Goal: Task Accomplishment & Management: Complete application form

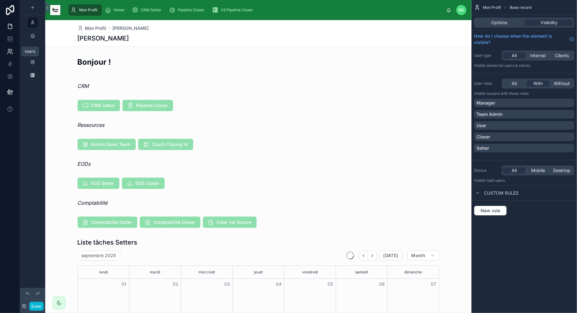
click at [14, 54] on link at bounding box center [10, 51] width 20 height 13
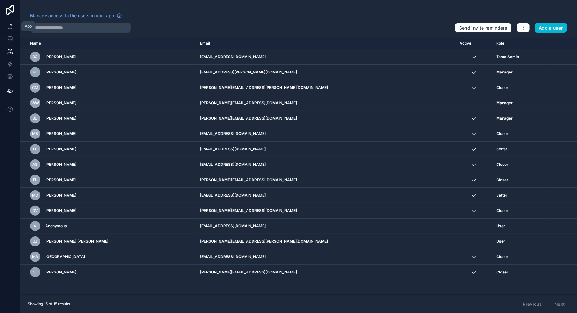
click at [12, 29] on icon at bounding box center [10, 26] width 4 height 5
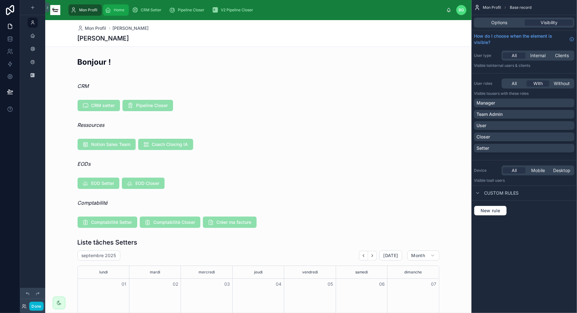
click at [120, 9] on span "Home" at bounding box center [119, 10] width 11 height 5
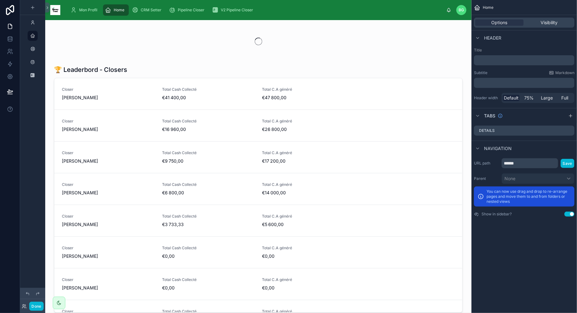
click at [148, 16] on div "Mon Profil Home CRM Setter Pipeline Closer V2 Pipeline Closer" at bounding box center [255, 10] width 381 height 14
click at [128, 7] on link "Home" at bounding box center [116, 9] width 26 height 11
click at [140, 8] on div "CRM Setter" at bounding box center [148, 10] width 32 height 10
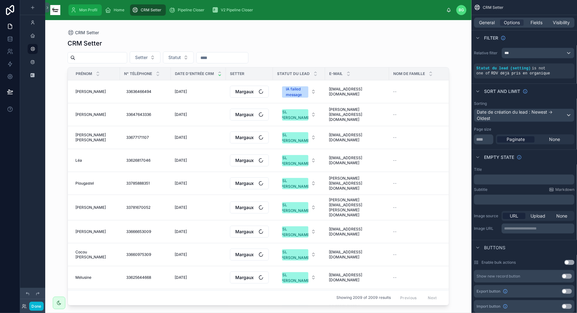
click at [87, 8] on span "Mon Profil" at bounding box center [88, 10] width 18 height 5
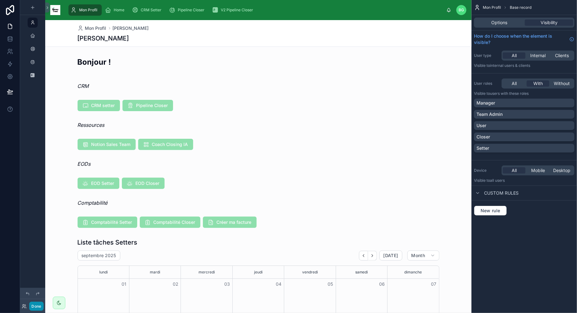
click at [35, 306] on button "Done" at bounding box center [36, 306] width 14 height 9
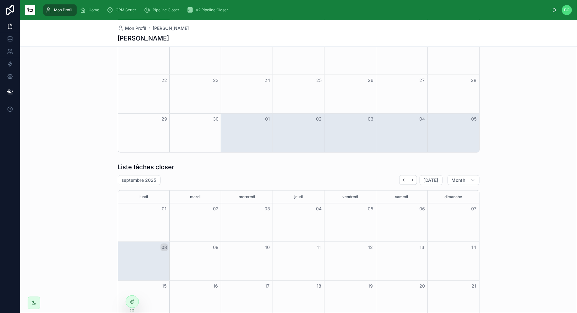
scroll to position [299, 0]
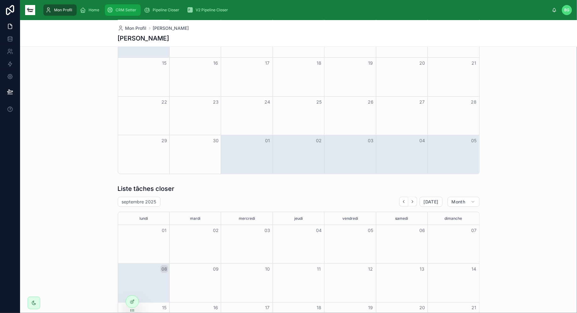
drag, startPoint x: 115, startPoint y: 11, endPoint x: 119, endPoint y: 13, distance: 4.2
click at [116, 11] on span "CRM Setter" at bounding box center [126, 10] width 21 height 5
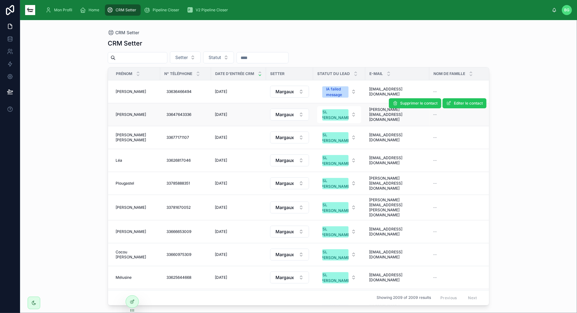
scroll to position [154, 0]
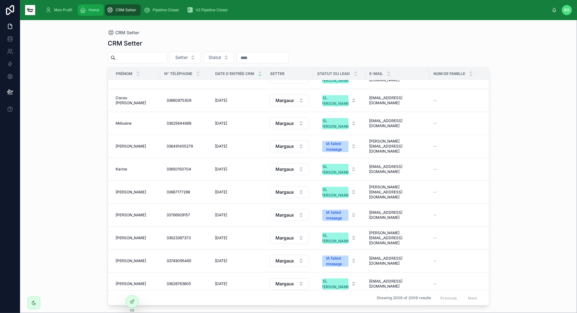
click at [97, 8] on span "Home" at bounding box center [94, 10] width 11 height 5
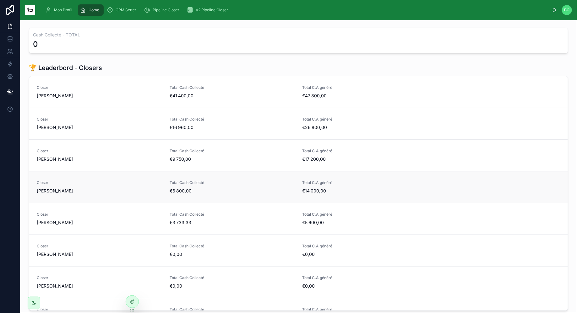
scroll to position [81, 0]
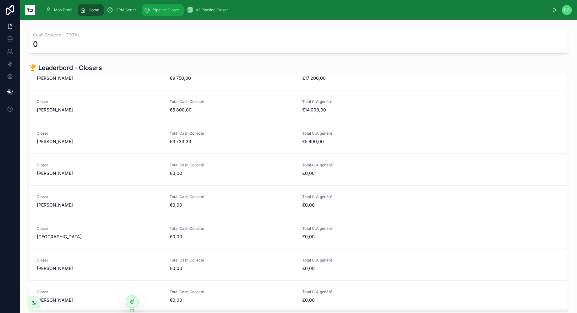
click at [156, 14] on div "Pipeline Closer" at bounding box center [163, 10] width 38 height 10
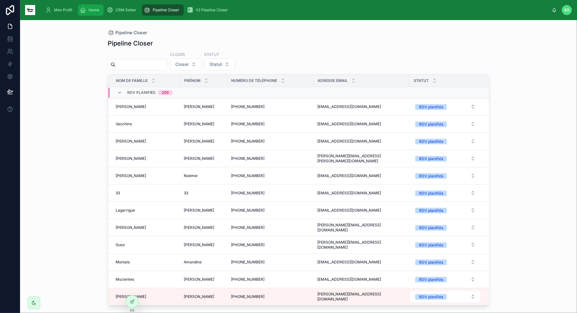
click at [86, 10] on icon "scrollable content" at bounding box center [83, 10] width 6 height 6
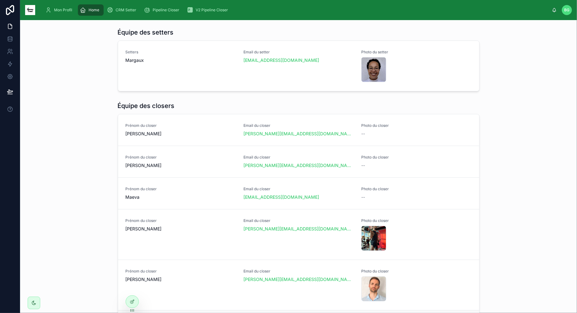
scroll to position [35, 0]
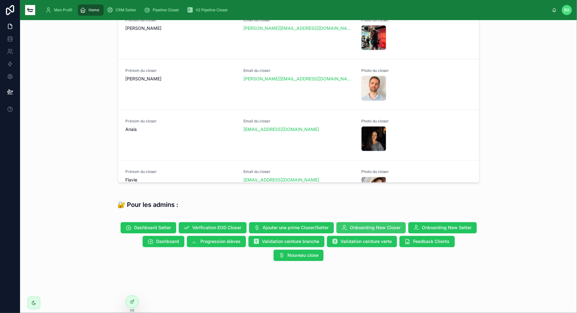
click at [371, 226] on span "Onboarding New Closer" at bounding box center [375, 228] width 51 height 6
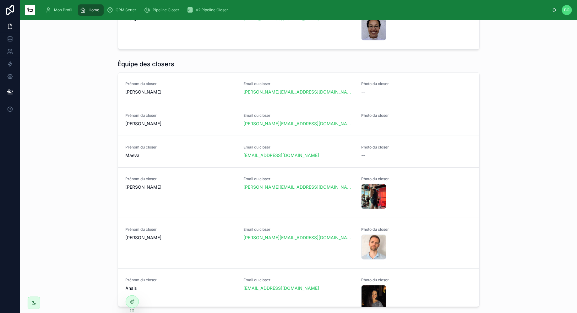
scroll to position [388, 0]
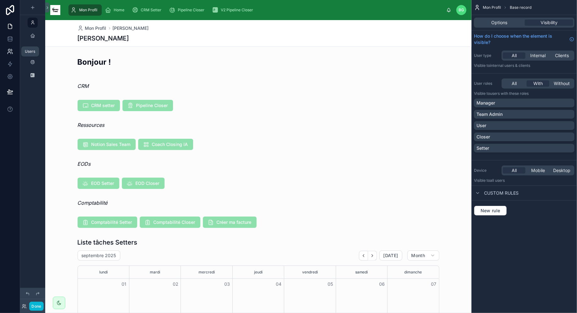
click at [10, 53] on icon at bounding box center [10, 51] width 6 height 6
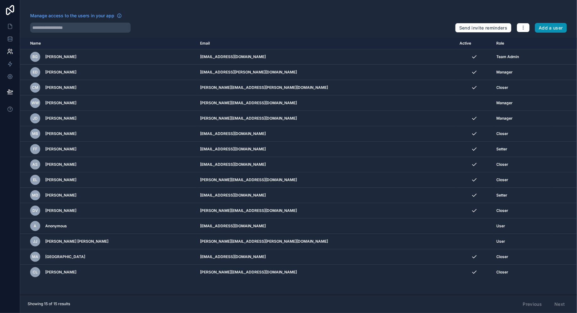
click at [555, 28] on button "Add a user" at bounding box center [551, 28] width 32 height 10
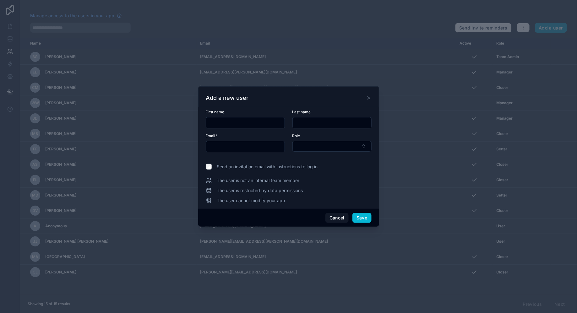
click at [551, 27] on div at bounding box center [288, 156] width 577 height 313
click at [243, 122] on input "text" at bounding box center [245, 122] width 79 height 9
type input "**********"
type input "*****"
click at [219, 145] on input "text" at bounding box center [245, 146] width 79 height 9
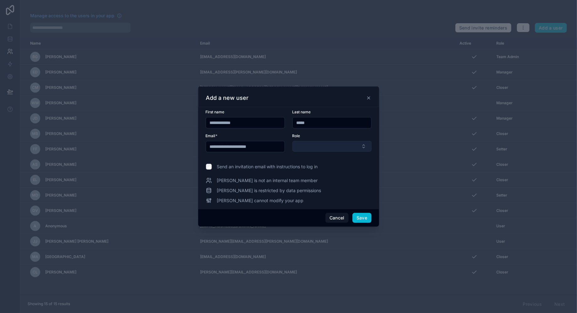
type input "**********"
click at [330, 143] on button "Select Button" at bounding box center [331, 146] width 79 height 11
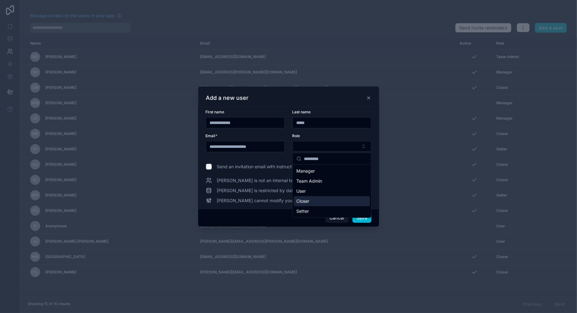
click at [321, 203] on div "Closer" at bounding box center [332, 201] width 76 height 10
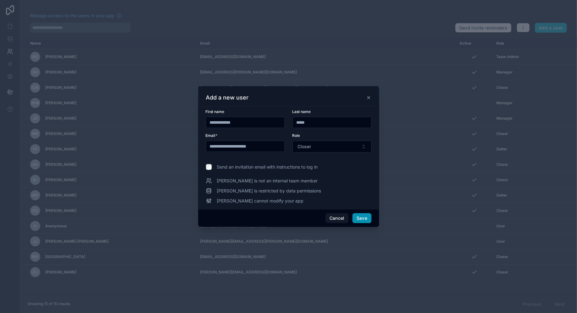
click at [362, 219] on button "Save" at bounding box center [361, 218] width 19 height 10
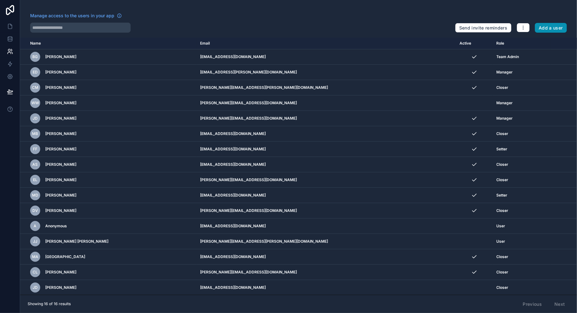
click at [547, 25] on button "Add a user" at bounding box center [551, 28] width 32 height 10
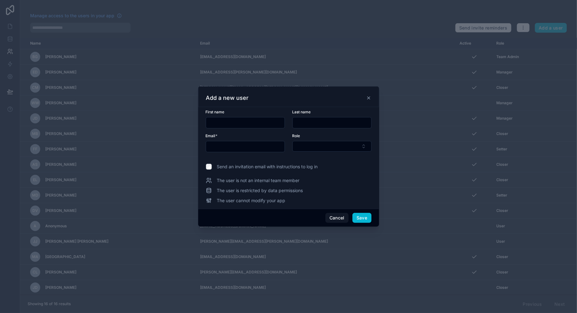
click at [264, 121] on input "text" at bounding box center [245, 122] width 79 height 9
type input "******"
type input "***"
type input "**********"
click at [316, 146] on button "Select Button" at bounding box center [331, 146] width 79 height 11
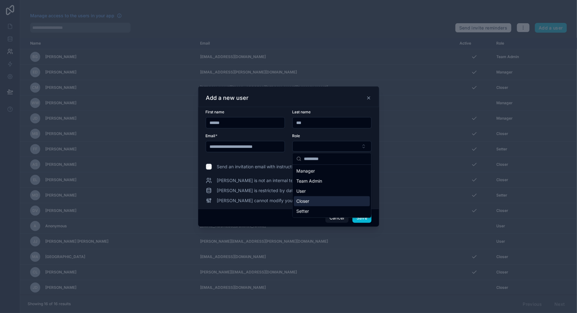
click at [320, 196] on div "Closer" at bounding box center [332, 201] width 76 height 10
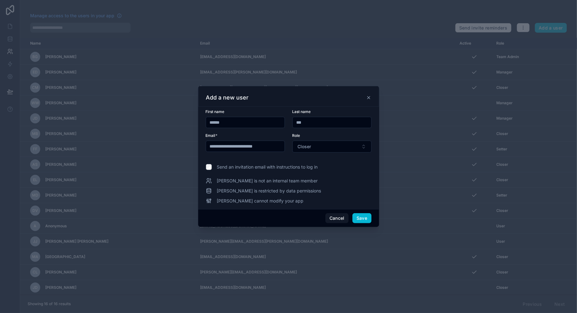
click at [241, 164] on span "Send an invitation email with instructions to log in" at bounding box center [267, 167] width 101 height 6
click at [363, 219] on button "Save" at bounding box center [361, 218] width 19 height 10
